Goal: Task Accomplishment & Management: Use online tool/utility

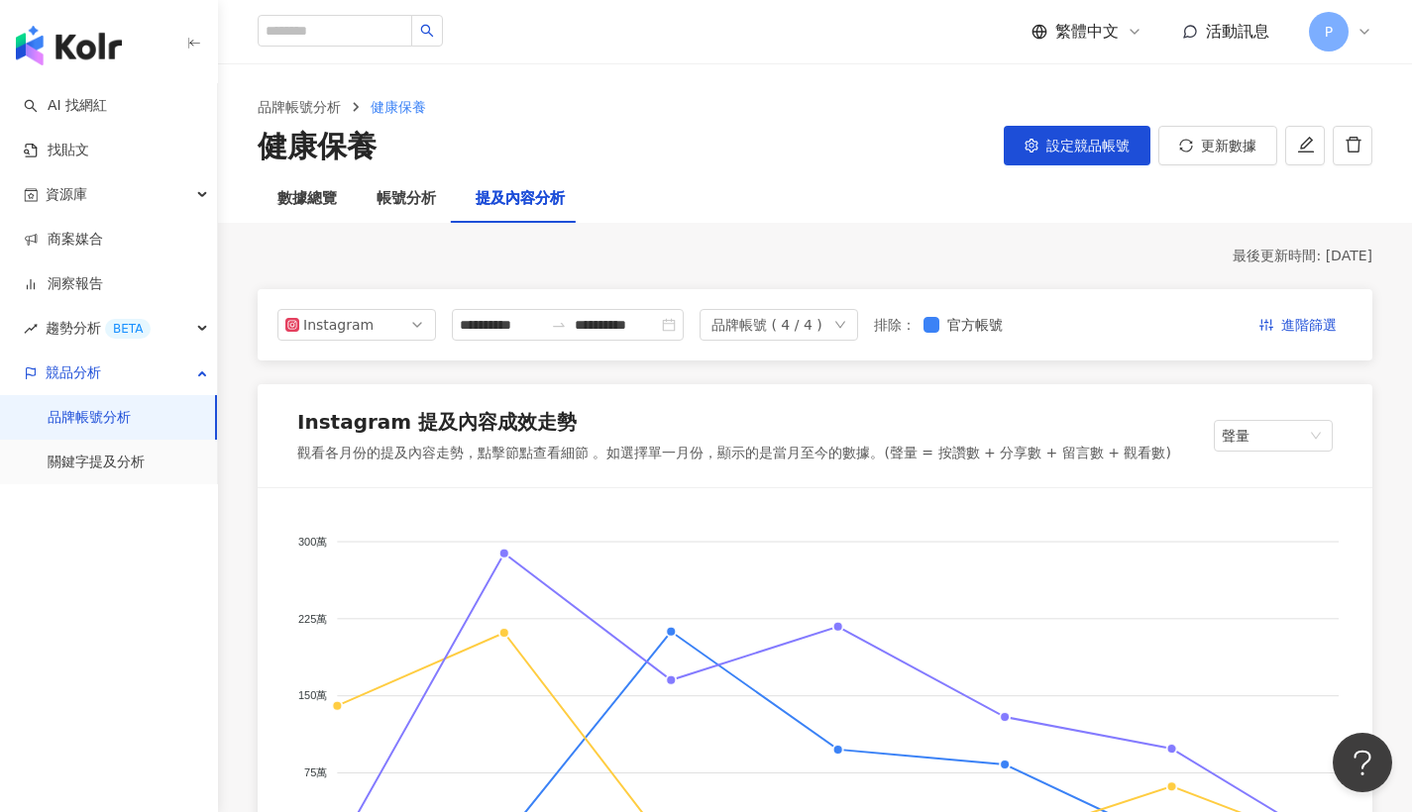
click at [1215, 35] on span "活動訊息" at bounding box center [1237, 31] width 63 height 19
click at [1275, 30] on div "繁體中文 活動訊息 P" at bounding box center [1201, 32] width 341 height 40
click at [1202, 27] on div "活動訊息" at bounding box center [1225, 32] width 87 height 22
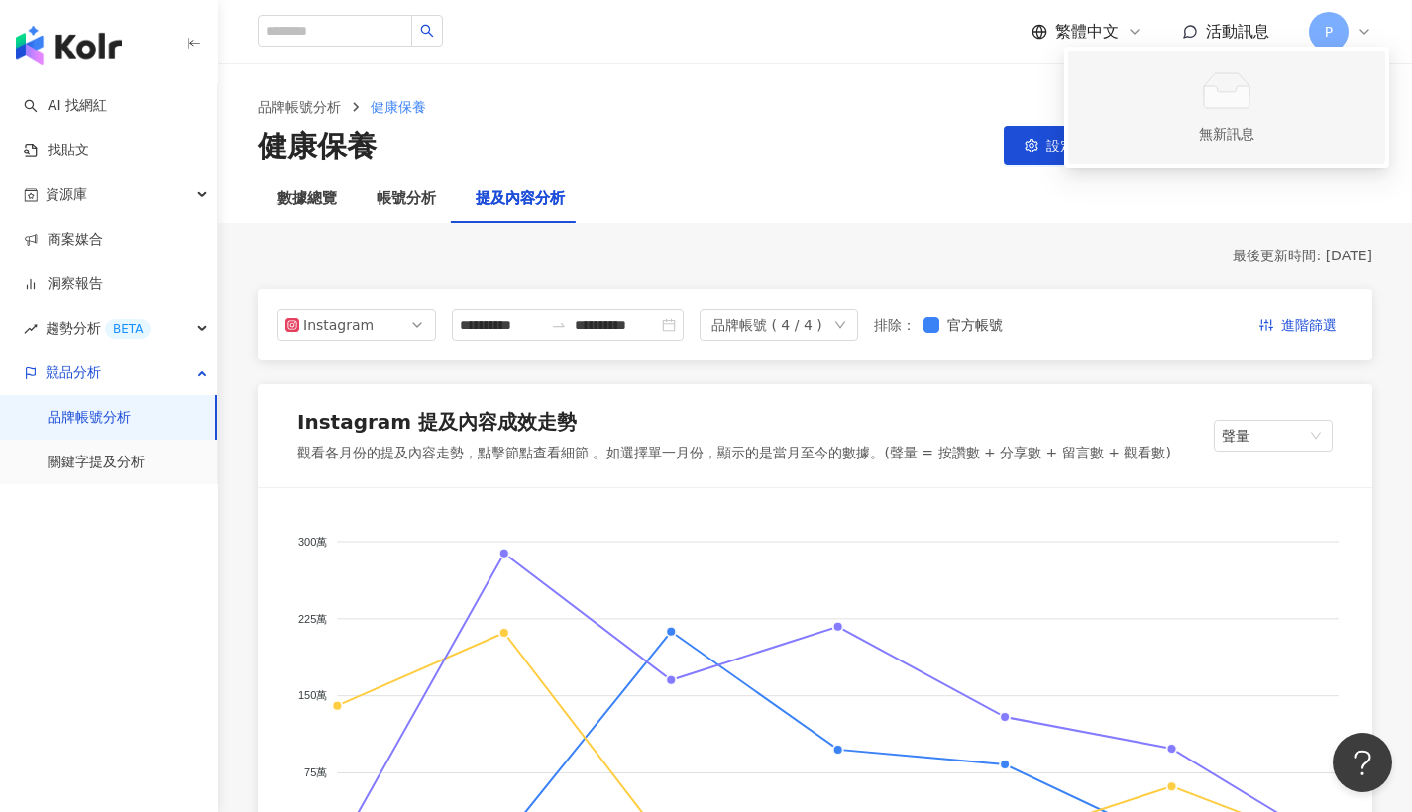
click at [1199, 121] on div "無新訊息" at bounding box center [1226, 107] width 63 height 74
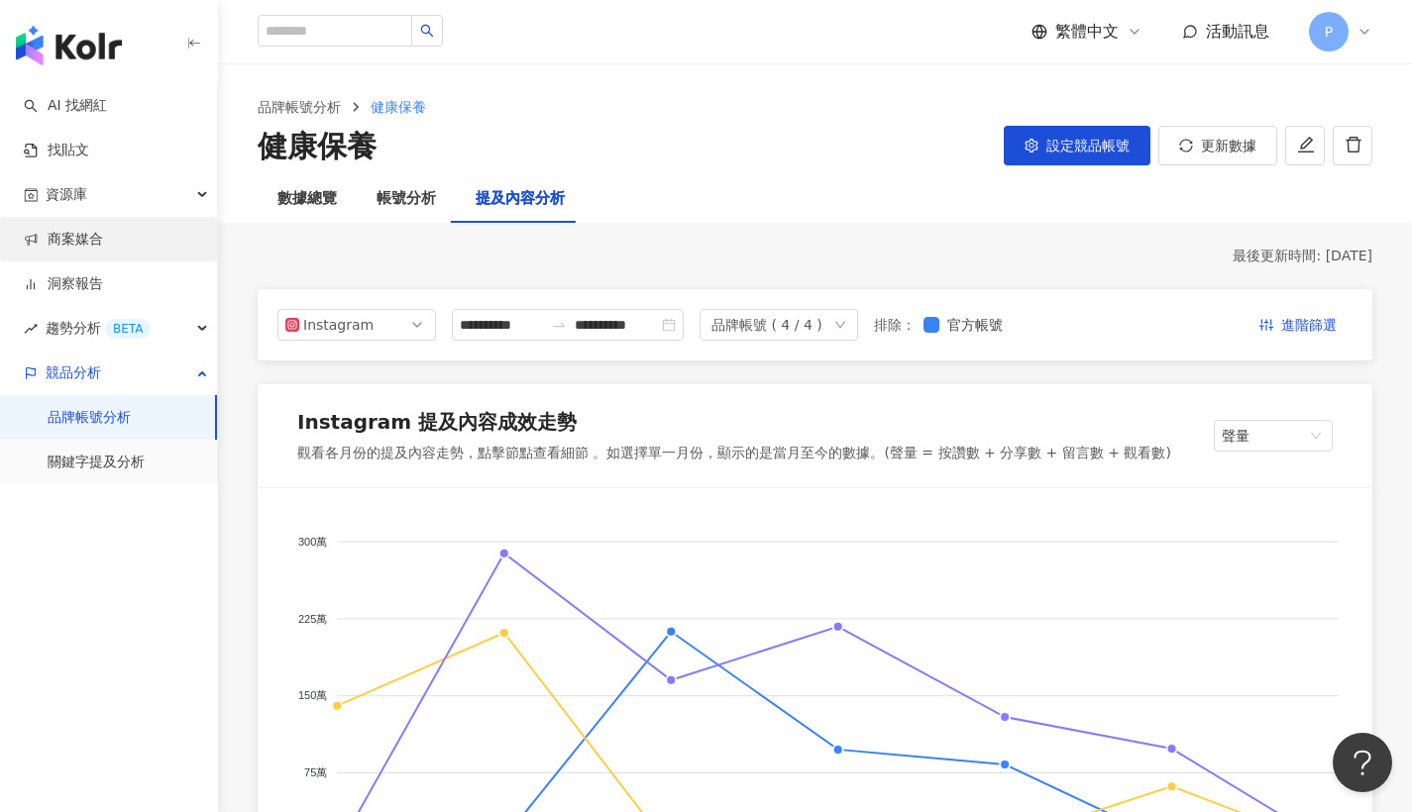
click at [68, 236] on link "商案媒合" at bounding box center [63, 240] width 79 height 20
